Goal: Information Seeking & Learning: Learn about a topic

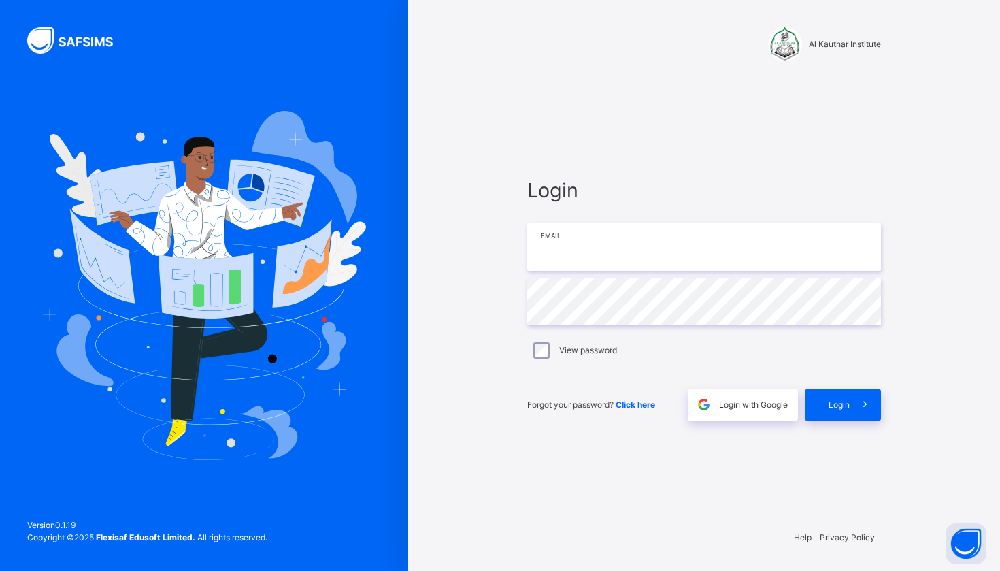
type input "**********"
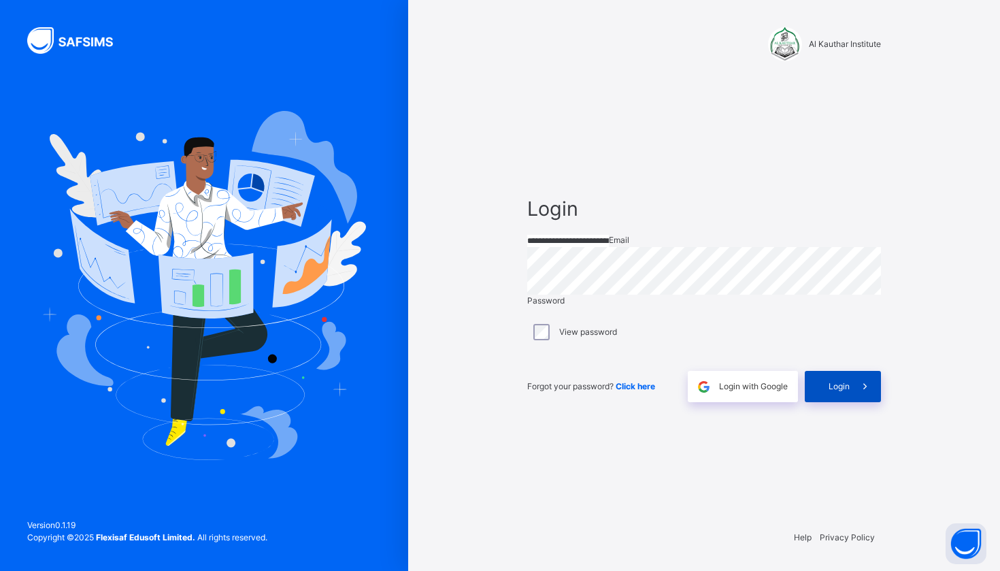
click at [857, 402] on span at bounding box center [865, 386] width 31 height 31
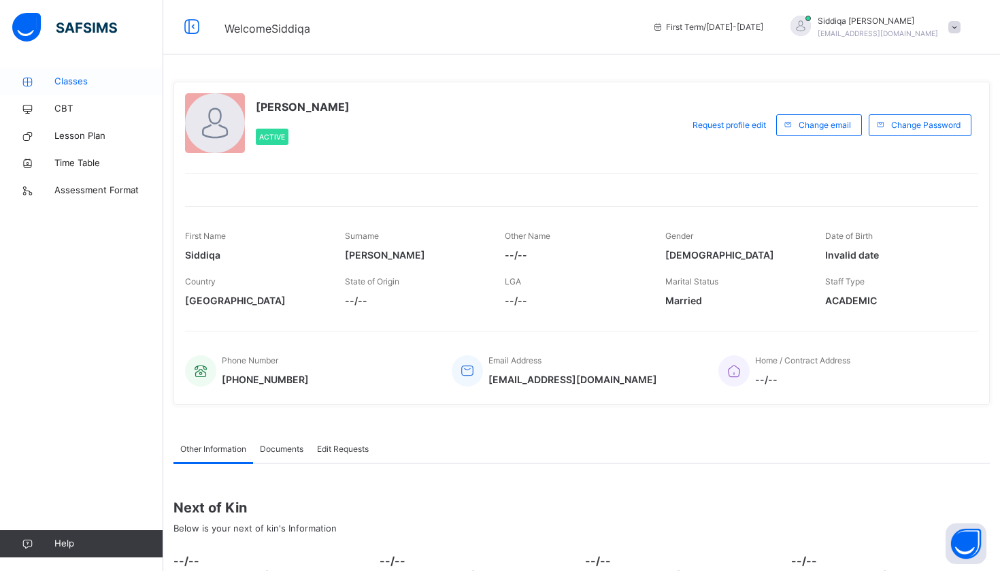
click at [84, 84] on span "Classes" at bounding box center [108, 82] width 109 height 14
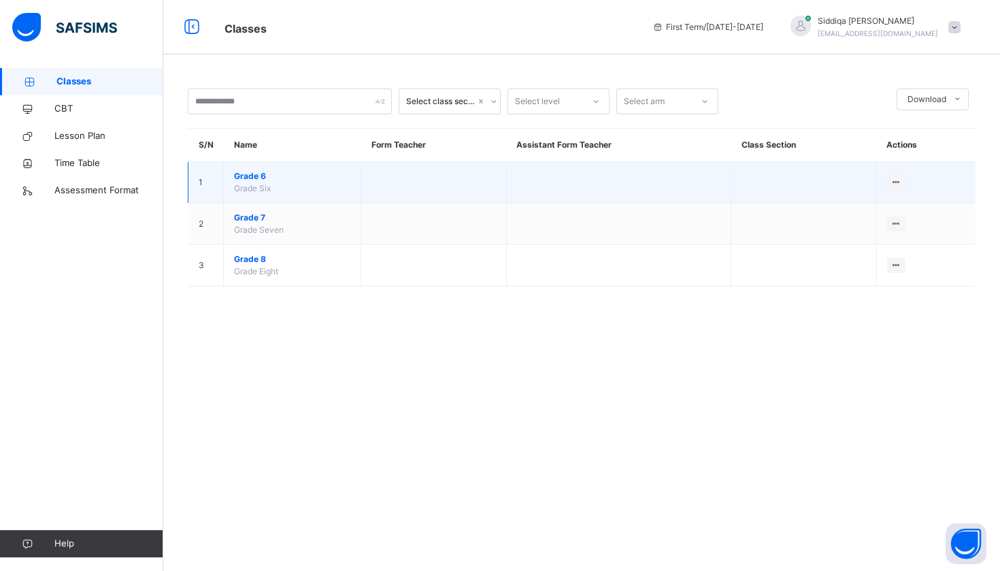
click at [253, 184] on span "Grade Six" at bounding box center [252, 188] width 37 height 10
click at [252, 175] on span "Grade 6" at bounding box center [292, 176] width 116 height 12
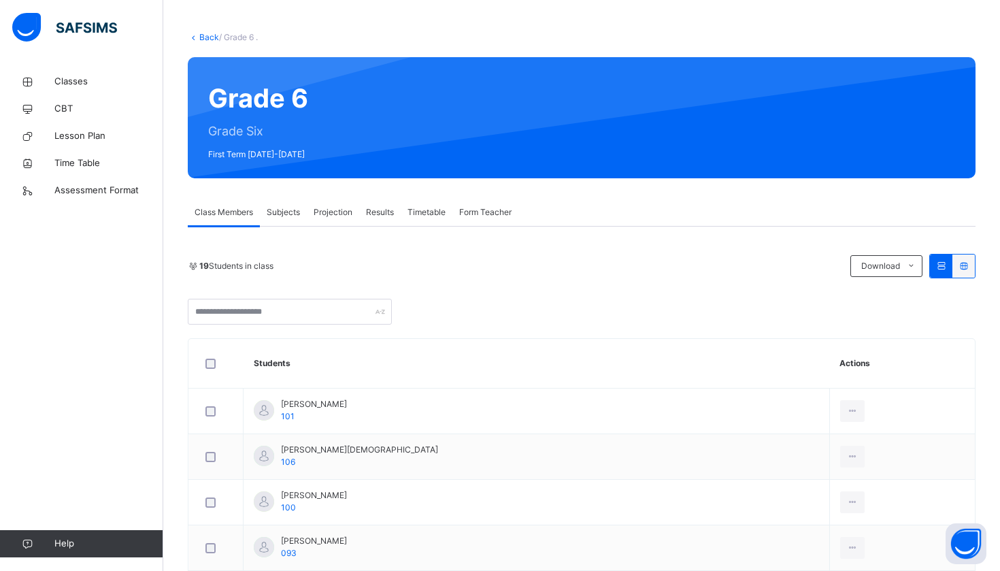
scroll to position [66, 0]
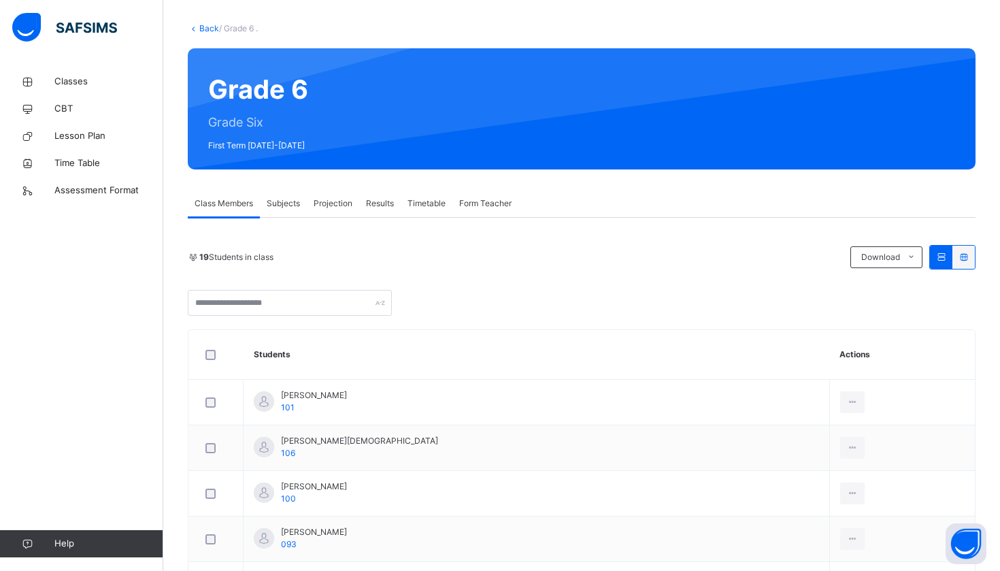
click at [333, 209] on span "Projection" at bounding box center [333, 203] width 39 height 12
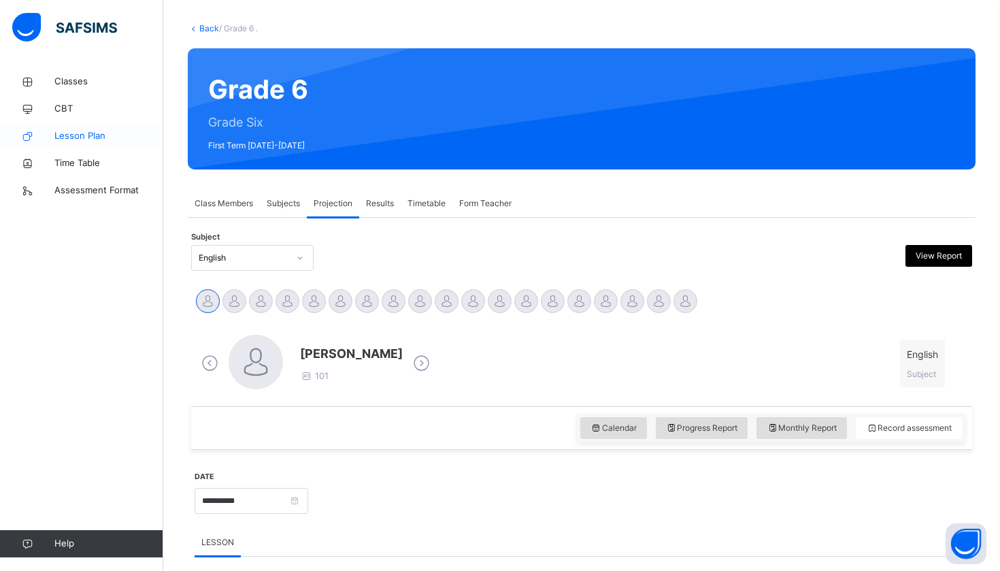
click at [117, 130] on span "Lesson Plan" at bounding box center [108, 136] width 109 height 14
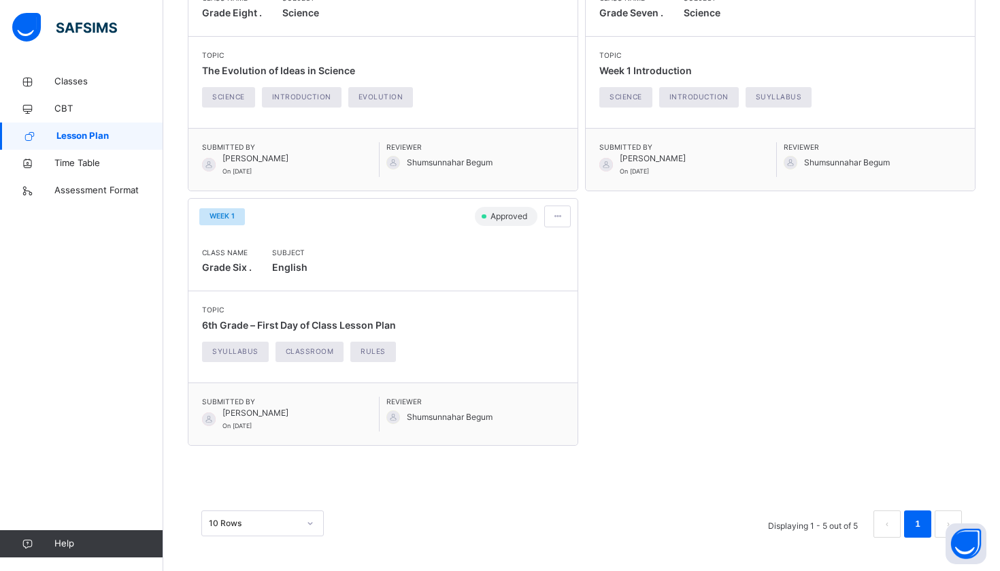
scroll to position [532, 0]
click at [563, 216] on div at bounding box center [557, 218] width 27 height 22
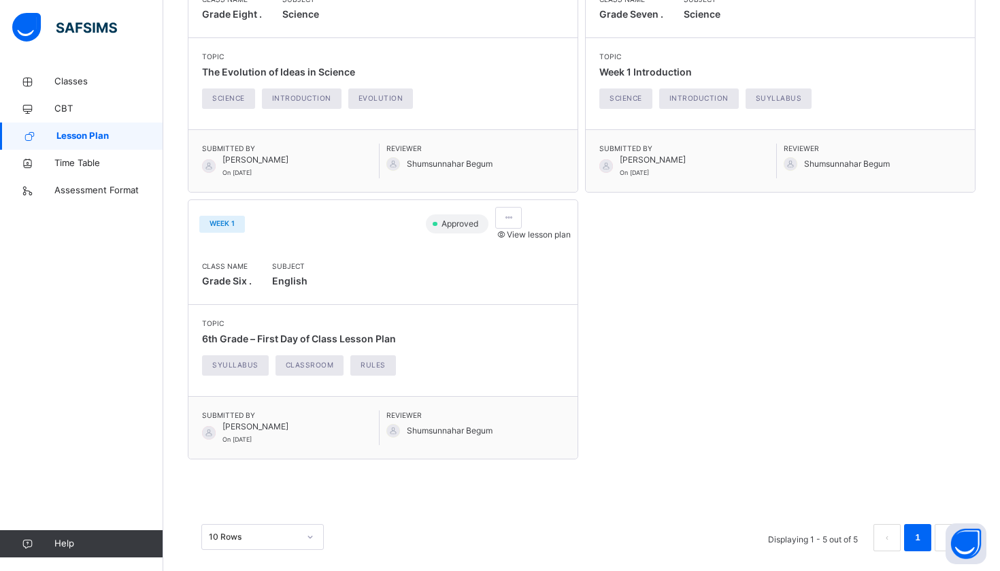
click at [544, 239] on span "View lesson plan" at bounding box center [532, 234] width 75 height 10
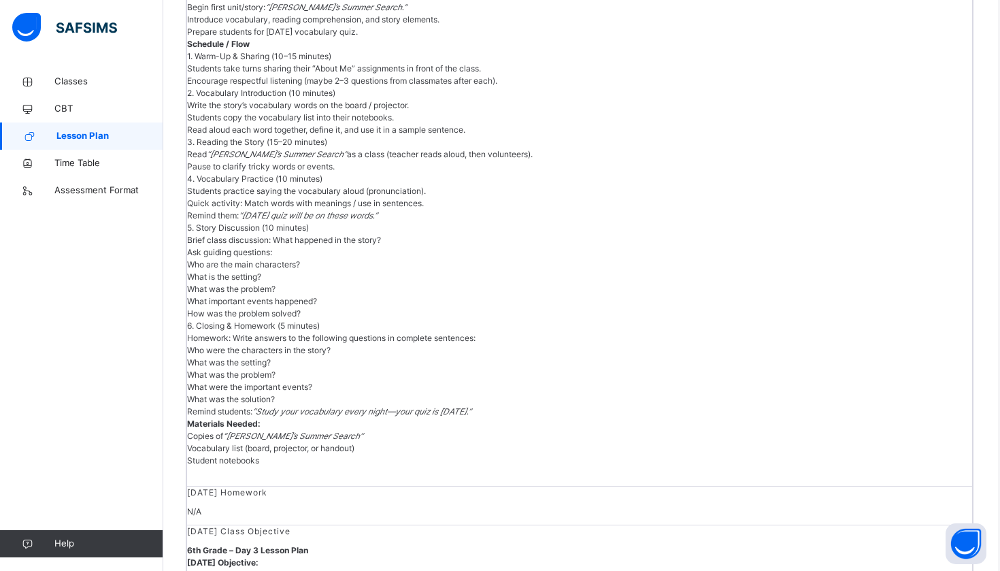
scroll to position [1114, 2]
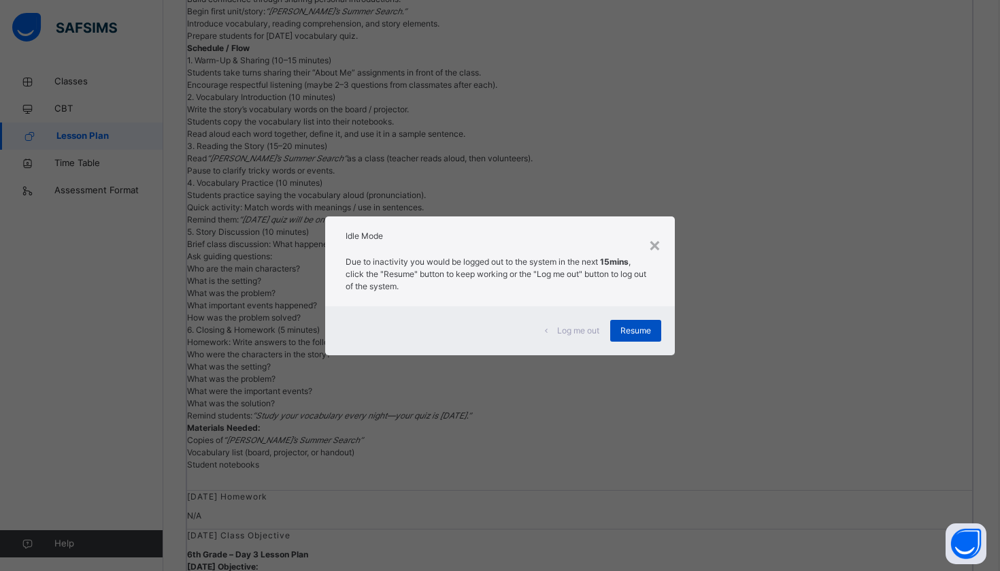
click at [658, 323] on div "Resume" at bounding box center [635, 331] width 51 height 22
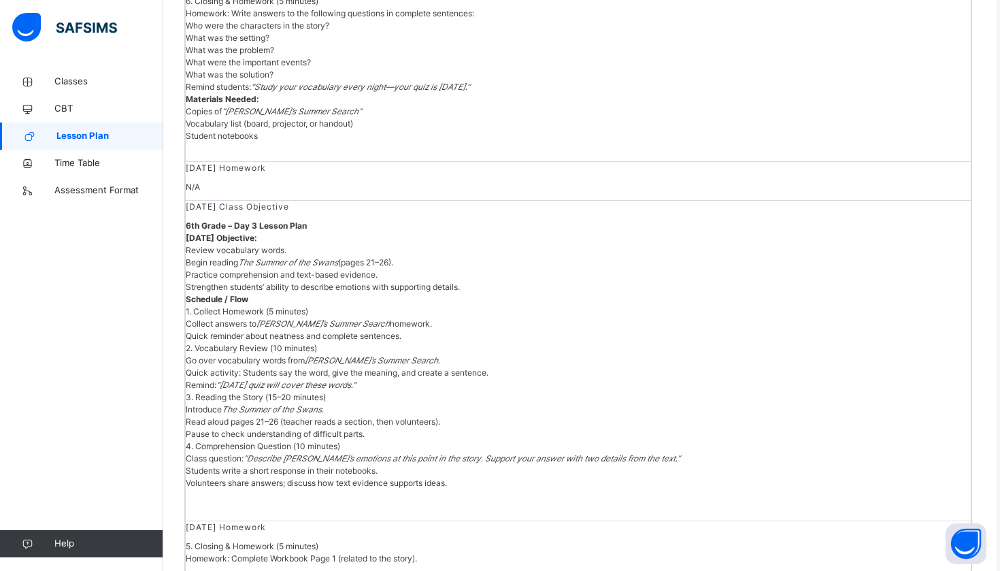
scroll to position [1454, 3]
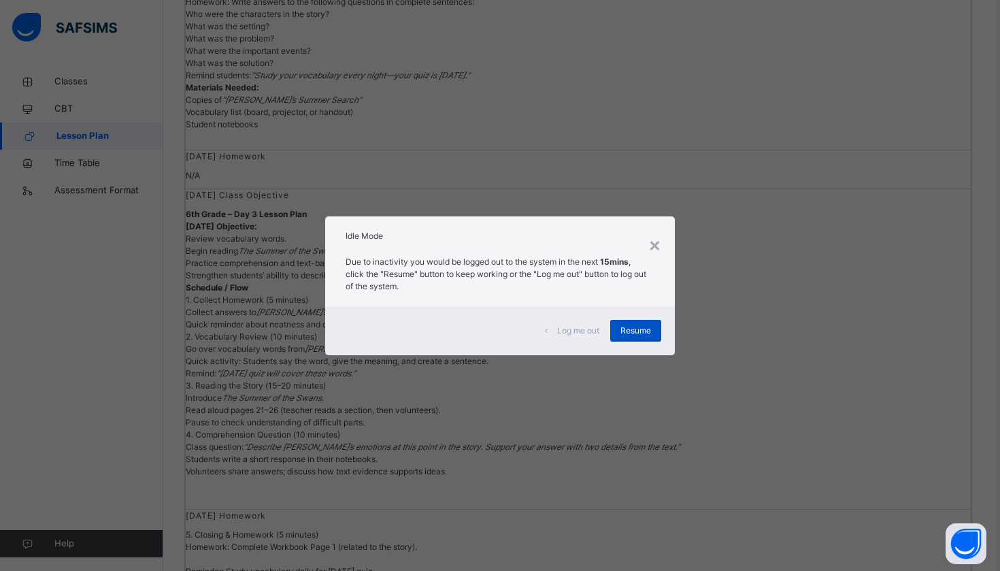
click at [626, 327] on span "Resume" at bounding box center [635, 330] width 31 height 12
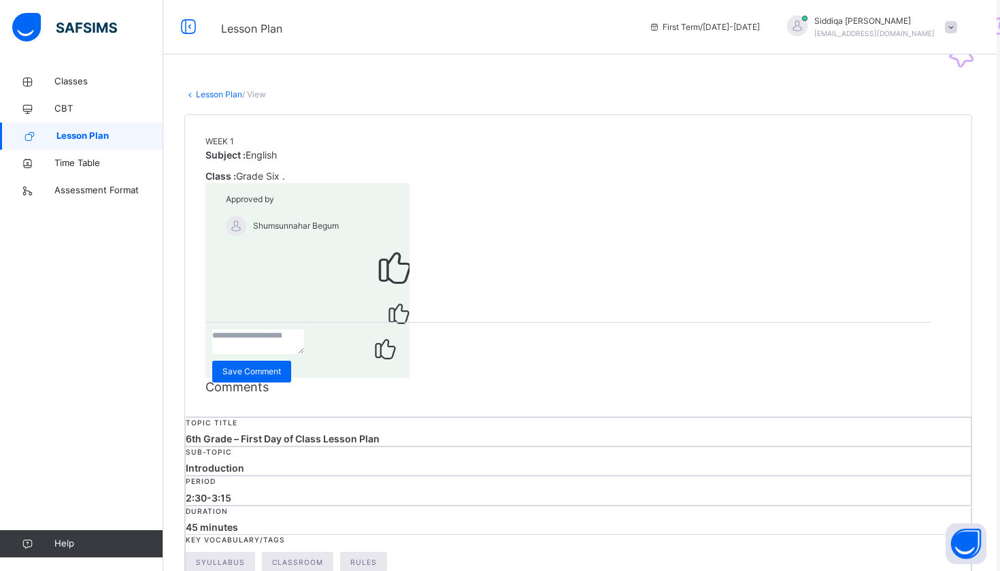
scroll to position [0, 3]
click at [72, 86] on span "Classes" at bounding box center [108, 82] width 109 height 14
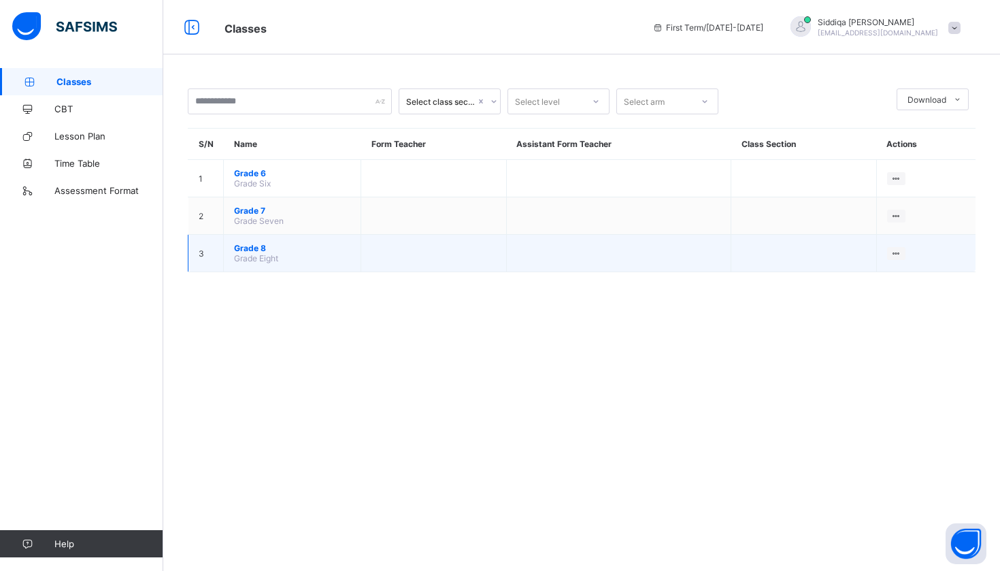
click at [271, 240] on td "Grade 8 Grade Eight" at bounding box center [292, 253] width 137 height 37
click at [271, 244] on span "Grade 8" at bounding box center [292, 248] width 116 height 10
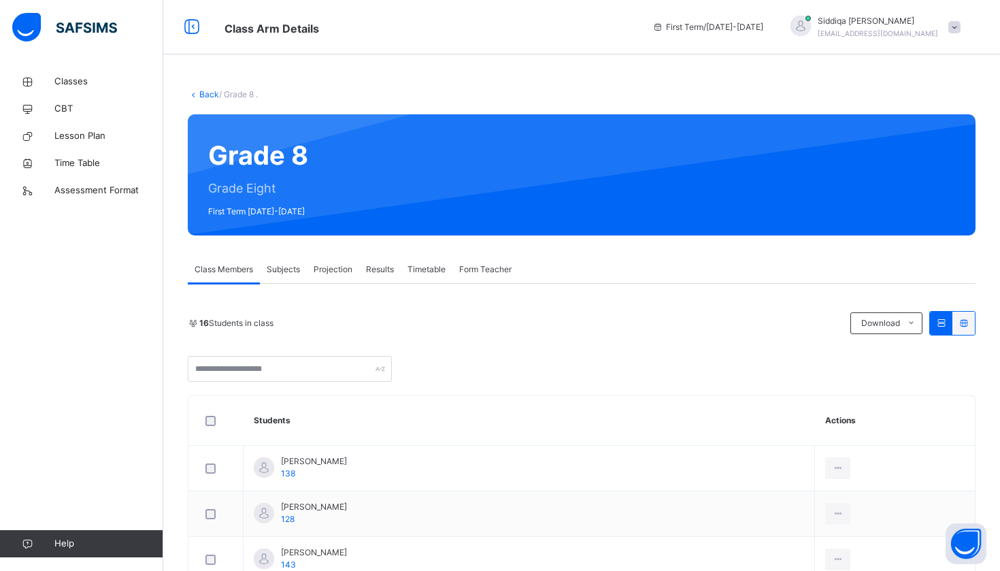
click at [341, 270] on span "Projection" at bounding box center [333, 269] width 39 height 12
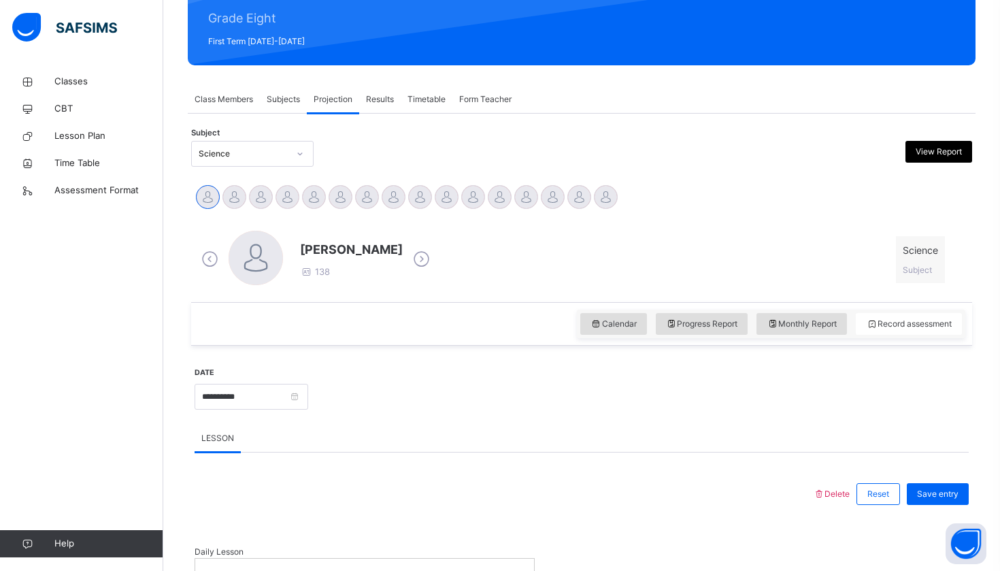
scroll to position [171, 0]
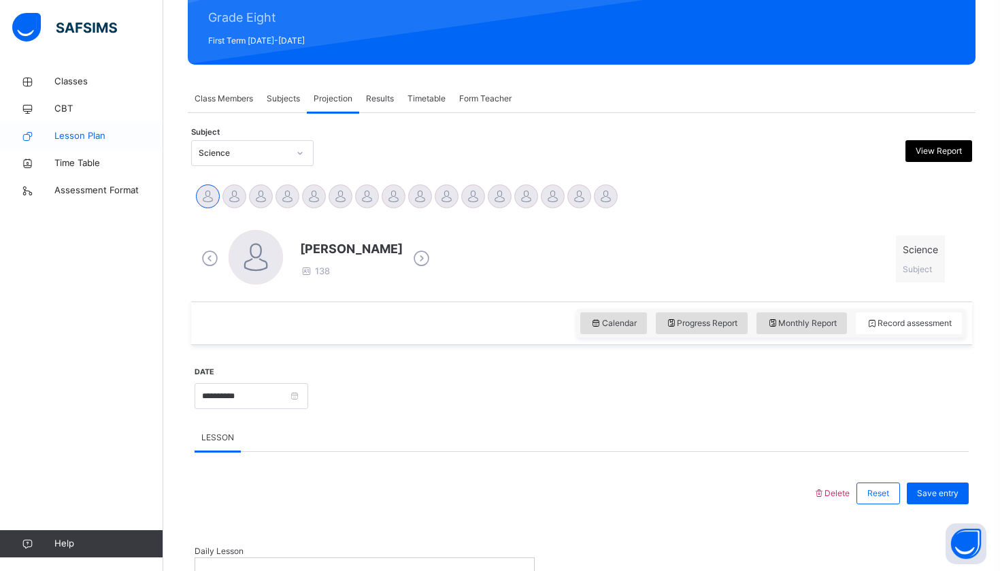
click at [87, 129] on span "Lesson Plan" at bounding box center [108, 136] width 109 height 14
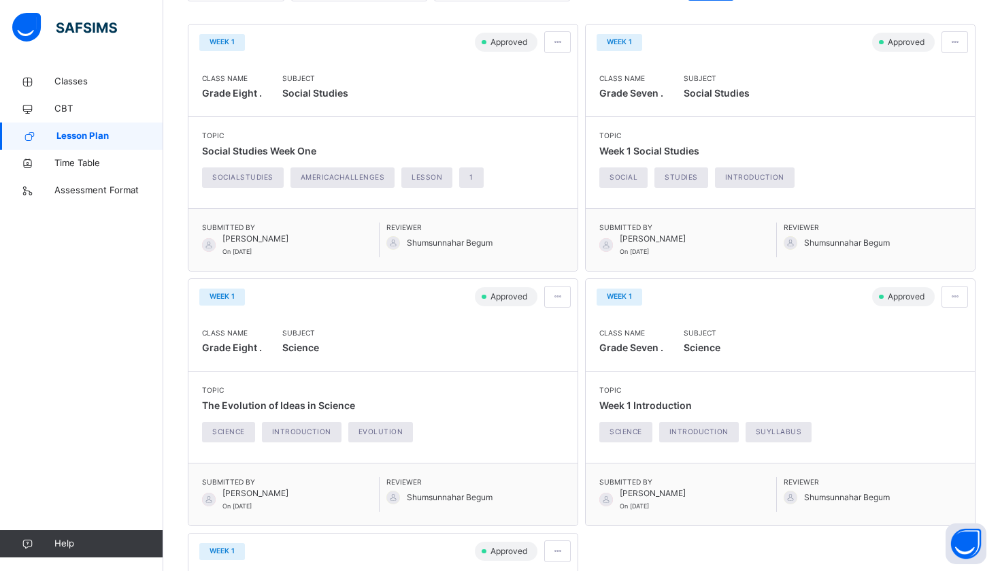
scroll to position [149, 0]
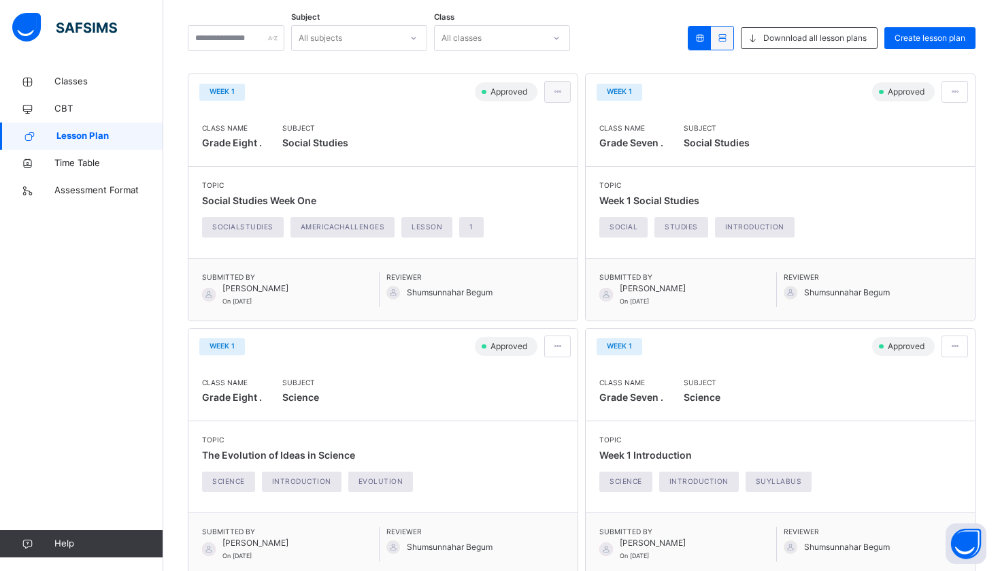
click at [562, 95] on span at bounding box center [558, 92] width 12 height 12
click at [549, 116] on ul "View lesson plan" at bounding box center [527, 122] width 88 height 24
click at [555, 97] on span at bounding box center [558, 92] width 12 height 12
click at [556, 124] on span "View lesson plan" at bounding box center [526, 121] width 75 height 10
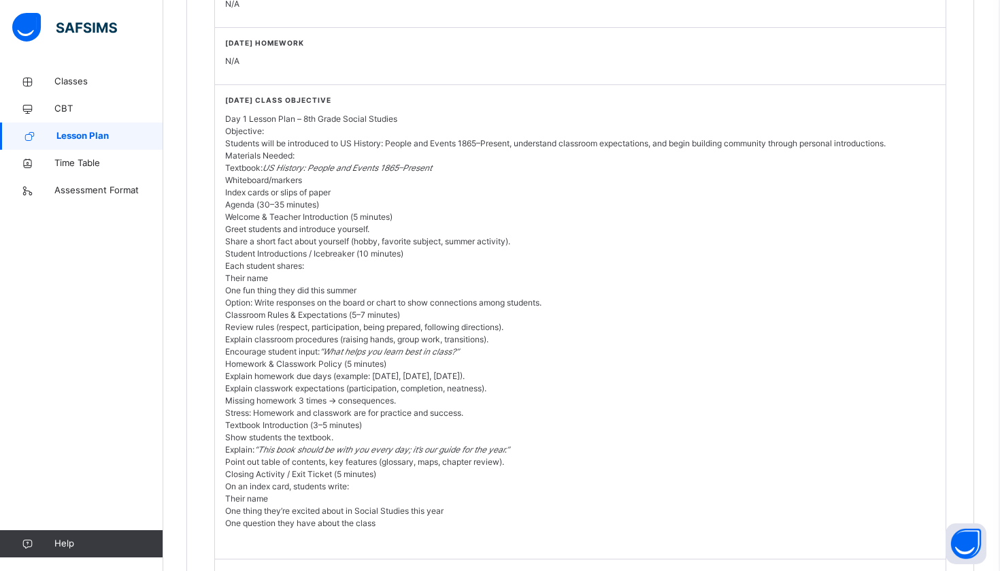
scroll to position [501, 2]
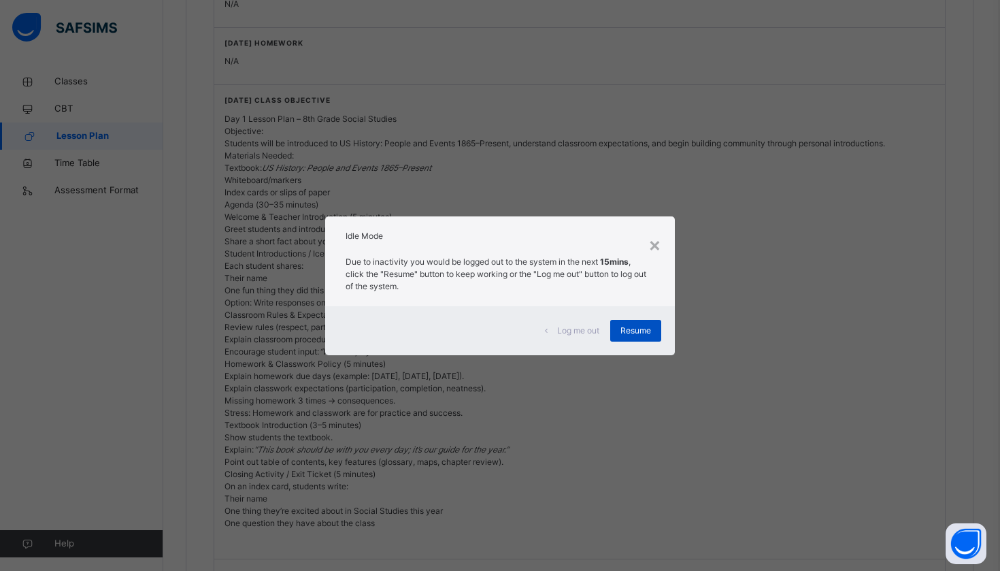
click at [657, 324] on div "Resume" at bounding box center [635, 331] width 51 height 22
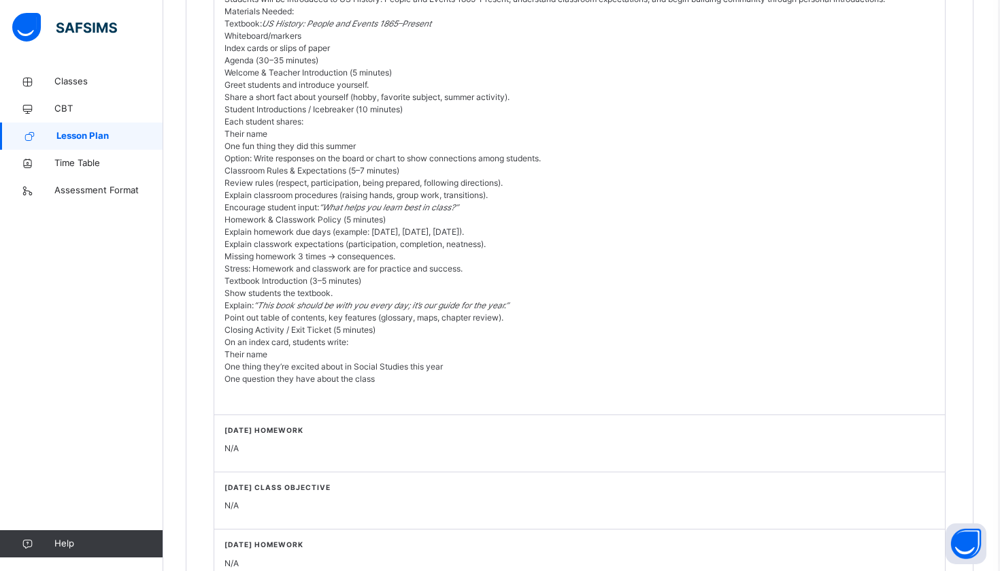
scroll to position [652, 2]
